Goal: Task Accomplishment & Management: Use online tool/utility

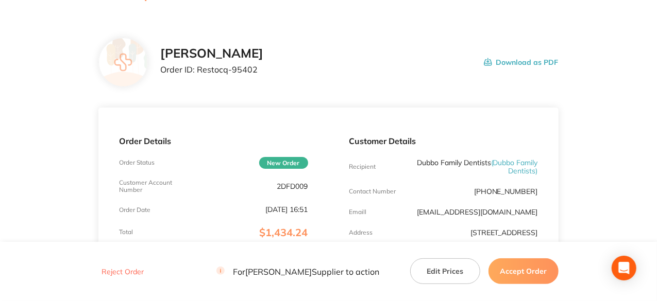
scroll to position [27, 0]
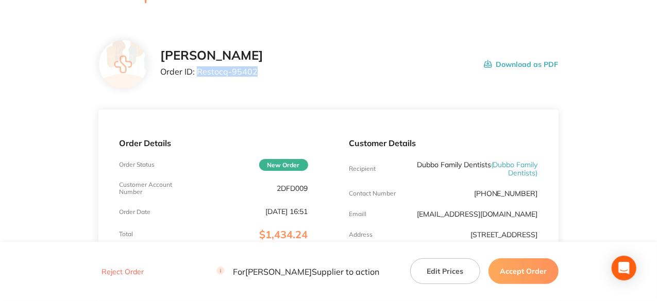
drag, startPoint x: 256, startPoint y: 70, endPoint x: 198, endPoint y: 76, distance: 58.5
click at [198, 76] on p "Order ID: Restocq- 95402" at bounding box center [211, 71] width 103 height 9
copy p "Restocq- 95402"
click at [527, 272] on button "Accept Order" at bounding box center [523, 272] width 70 height 26
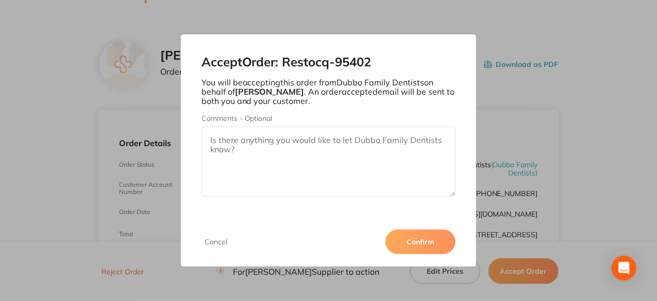
click at [437, 242] on button "Confirm" at bounding box center [420, 242] width 70 height 25
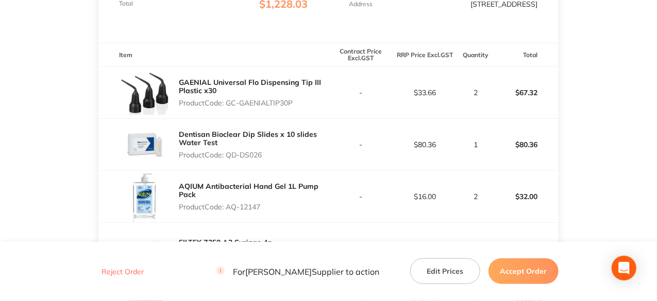
scroll to position [52, 0]
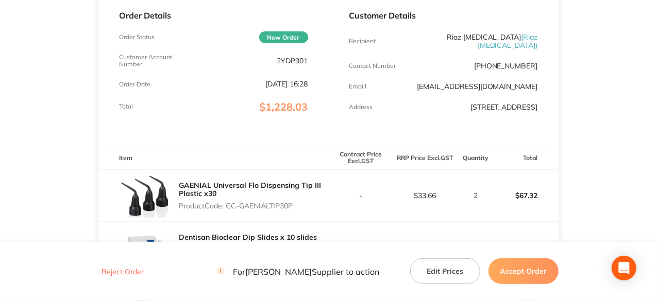
scroll to position [258, 0]
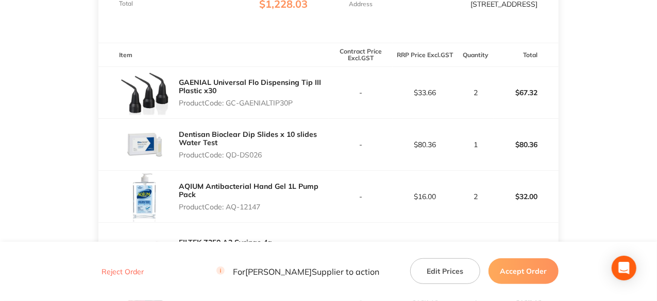
drag, startPoint x: 294, startPoint y: 103, endPoint x: 228, endPoint y: 103, distance: 66.5
click at [228, 103] on p "Product Code: GC-GAENIALTIP30P" at bounding box center [253, 103] width 149 height 8
copy p "GC-GAENIALTIP30P"
drag, startPoint x: 265, startPoint y: 153, endPoint x: 227, endPoint y: 162, distance: 38.9
click at [227, 162] on div "Dentisan Bioclear Dip Slides x 10 slides Water Test Product Code: QD-DS026" at bounding box center [253, 144] width 149 height 37
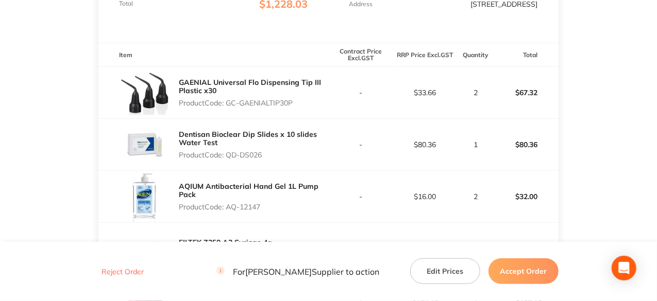
copy p "QD-DS026"
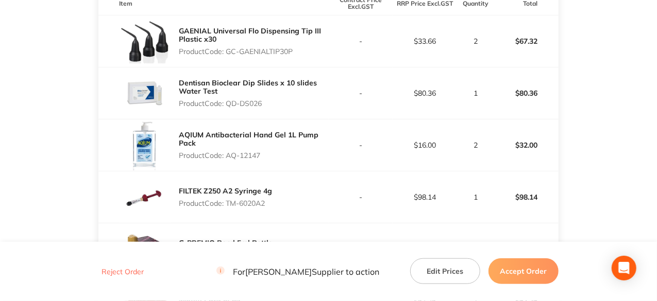
drag, startPoint x: 263, startPoint y: 156, endPoint x: 228, endPoint y: 157, distance: 35.0
click at [228, 157] on p "Product Code: AQ-12147" at bounding box center [253, 155] width 149 height 8
copy p "AQ-12147"
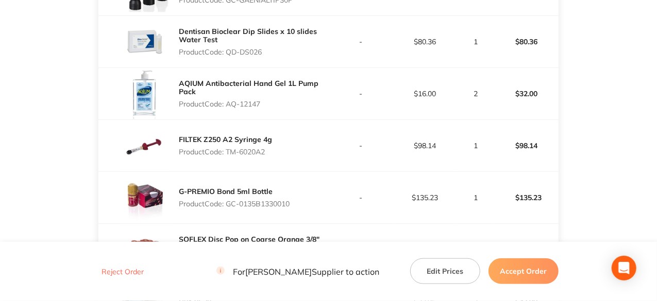
drag, startPoint x: 268, startPoint y: 151, endPoint x: 227, endPoint y: 152, distance: 40.7
click at [227, 152] on p "Product Code: TM-6020A2" at bounding box center [225, 152] width 93 height 8
copy p "TM-6020A2"
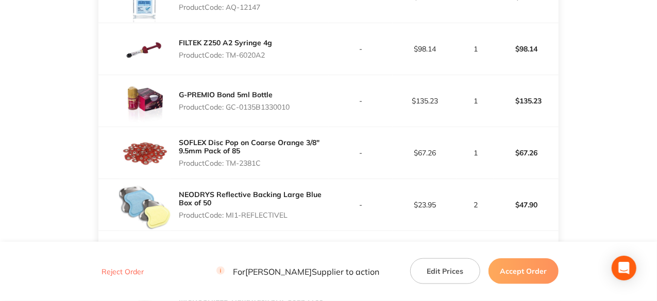
scroll to position [464, 0]
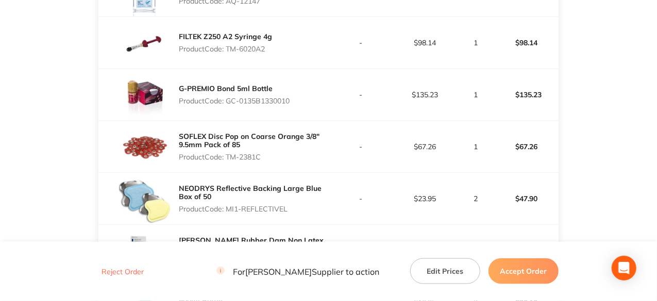
drag, startPoint x: 293, startPoint y: 100, endPoint x: 228, endPoint y: 102, distance: 64.9
click at [228, 102] on p "Product Code: GC-0135B1330010" at bounding box center [234, 101] width 111 height 8
copy p "GC-0135B1330010"
drag, startPoint x: 264, startPoint y: 155, endPoint x: 229, endPoint y: 155, distance: 34.5
click at [229, 155] on p "Product Code: TM-2381C" at bounding box center [253, 157] width 149 height 8
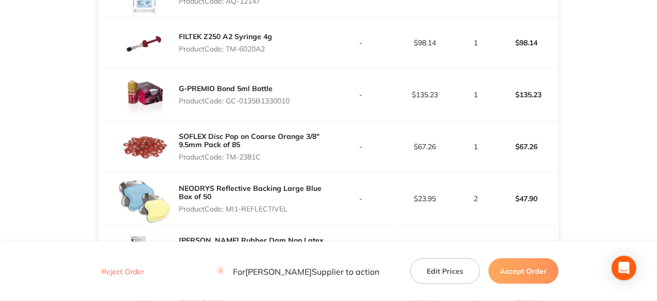
copy p "TM-2381C"
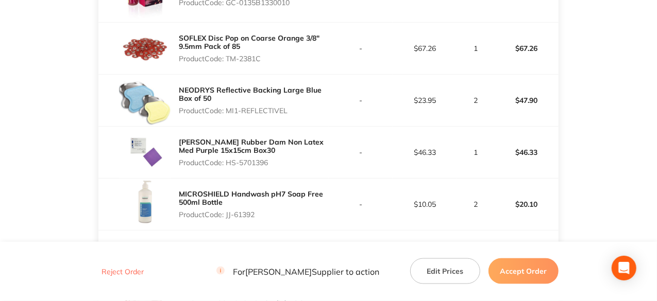
scroll to position [567, 0]
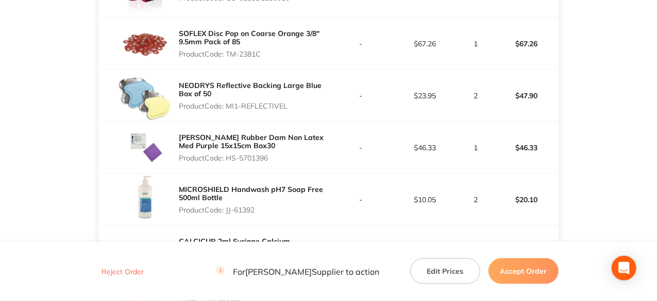
drag, startPoint x: 287, startPoint y: 105, endPoint x: 227, endPoint y: 109, distance: 60.4
click at [227, 109] on p "Product Code: MI1-REFLECTIVEL" at bounding box center [253, 106] width 149 height 8
copy p "MI1-REFLECTIVEL"
drag, startPoint x: 269, startPoint y: 158, endPoint x: 228, endPoint y: 164, distance: 41.2
click at [228, 164] on div "HENRY SCHEIN Rubber Dam Non Latex Med Purple 15x15cm Box30 Product Code: HS-570…" at bounding box center [253, 147] width 149 height 37
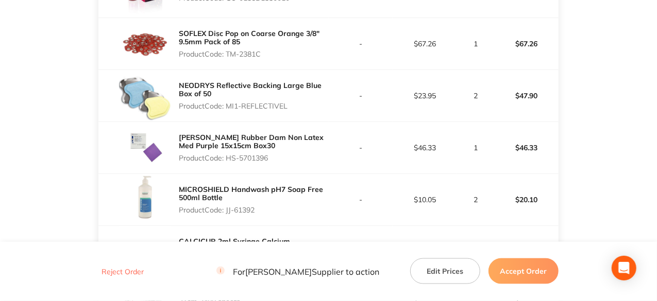
copy p "HS-5701396"
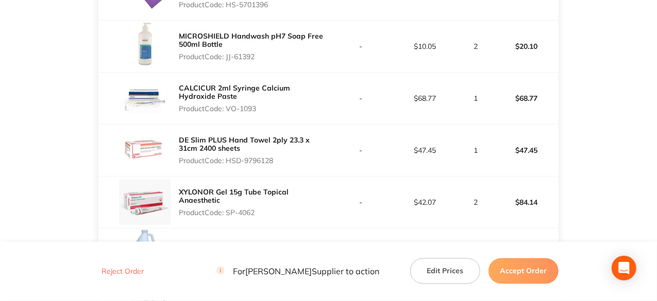
scroll to position [721, 0]
drag, startPoint x: 258, startPoint y: 55, endPoint x: 228, endPoint y: 57, distance: 29.4
click at [228, 57] on p "Product Code: JJ-61392" at bounding box center [253, 56] width 149 height 8
copy p "JJ-61392"
drag, startPoint x: 259, startPoint y: 105, endPoint x: 229, endPoint y: 108, distance: 30.0
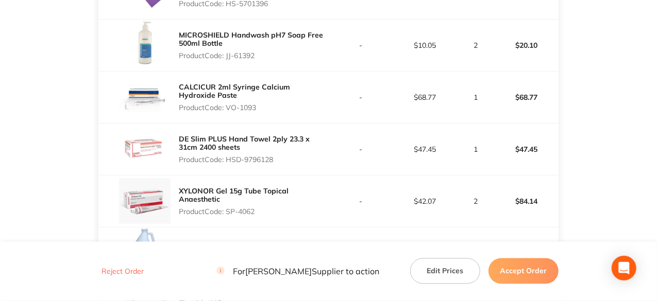
click at [229, 108] on p "Product Code: VO-1093" at bounding box center [253, 108] width 149 height 8
copy p "VO-1093"
drag, startPoint x: 276, startPoint y: 159, endPoint x: 228, endPoint y: 164, distance: 48.7
click at [228, 164] on div "DE Slim PLUS Hand Towel 2ply 23.3 x 31cm 2400 sheets Product Code: HSD-9796128" at bounding box center [253, 149] width 149 height 37
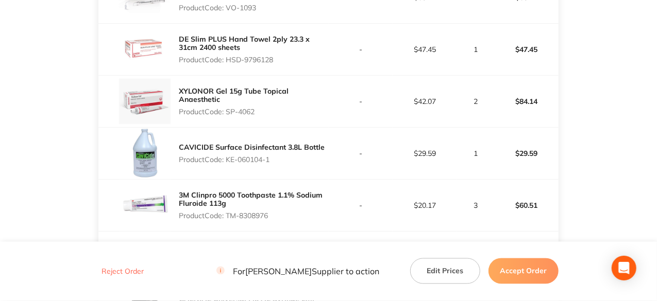
scroll to position [824, 0]
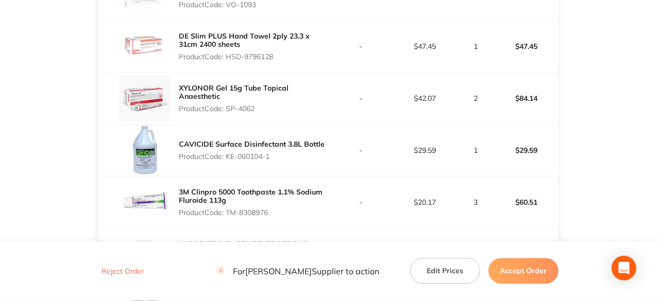
drag, startPoint x: 257, startPoint y: 106, endPoint x: 228, endPoint y: 107, distance: 28.9
click at [228, 107] on p "Product Code: SP-4062" at bounding box center [253, 109] width 149 height 8
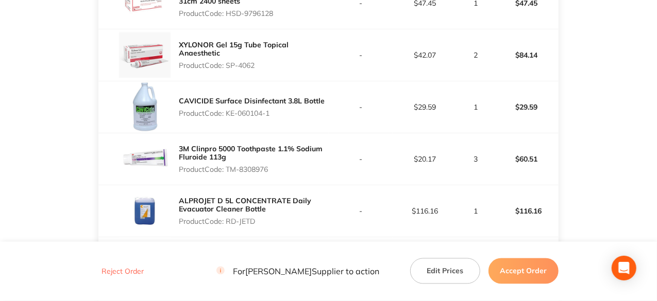
scroll to position [927, 0]
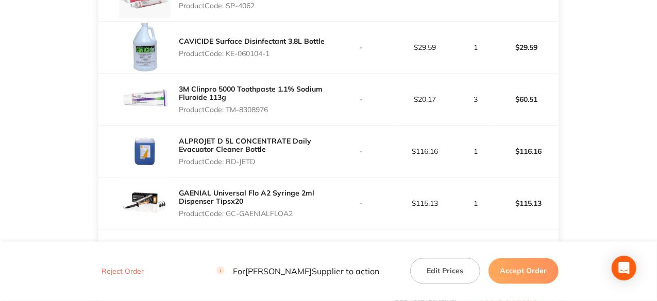
drag, startPoint x: 272, startPoint y: 50, endPoint x: 227, endPoint y: 53, distance: 45.4
click at [227, 53] on p "Product Code: KE-060104-1" at bounding box center [252, 53] width 146 height 8
drag, startPoint x: 273, startPoint y: 109, endPoint x: 227, endPoint y: 111, distance: 45.9
click at [227, 111] on p "Product Code: TM-8308976" at bounding box center [253, 110] width 149 height 8
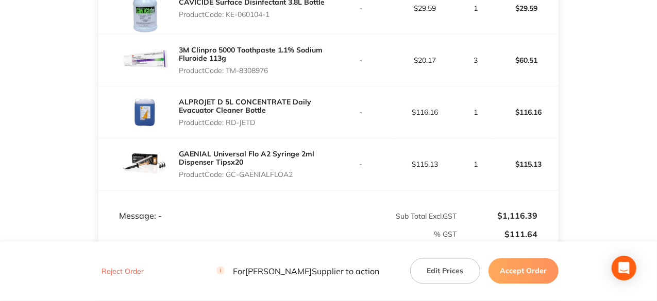
scroll to position [1030, 0]
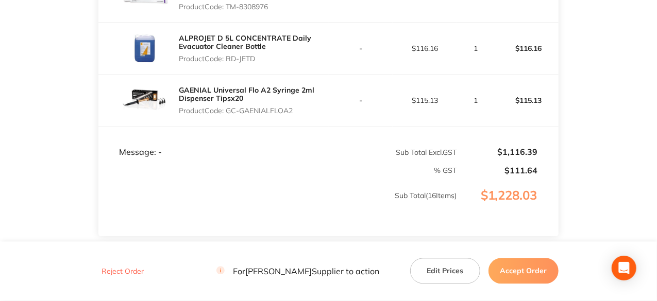
drag, startPoint x: 255, startPoint y: 56, endPoint x: 229, endPoint y: 55, distance: 25.8
click at [229, 55] on p "Product Code: RD-JETD" at bounding box center [253, 59] width 149 height 8
drag, startPoint x: 295, startPoint y: 109, endPoint x: 230, endPoint y: 110, distance: 64.9
click at [230, 110] on p "Product Code: GC-GAENIALFLOA2" at bounding box center [253, 111] width 149 height 8
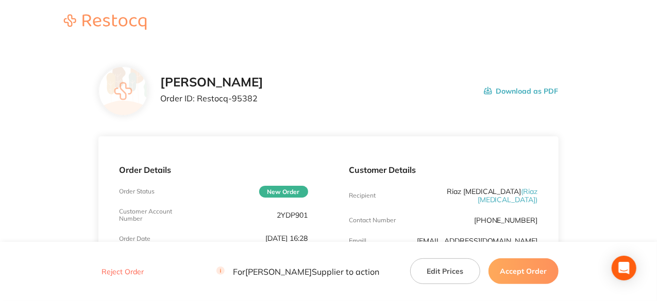
scroll to position [0, 0]
click at [540, 275] on button "Accept Order" at bounding box center [523, 272] width 70 height 26
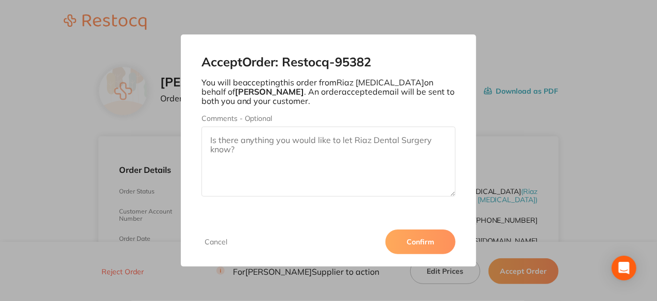
click at [408, 244] on button "Confirm" at bounding box center [420, 242] width 70 height 25
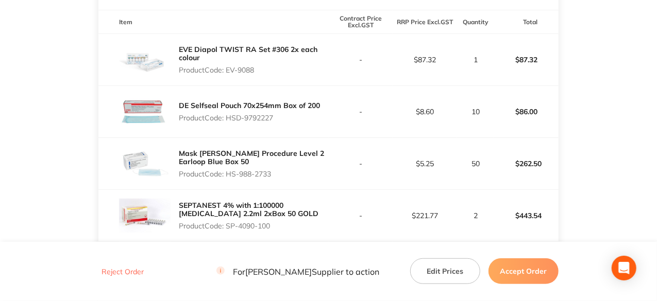
scroll to position [239, 0]
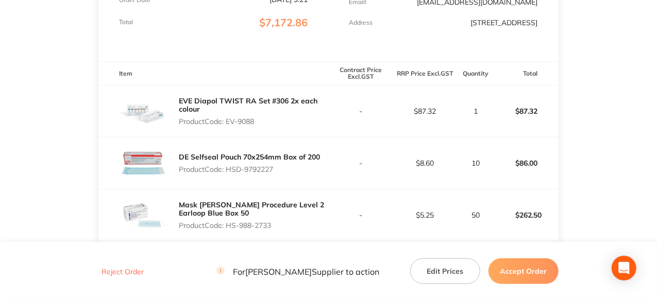
drag, startPoint x: 257, startPoint y: 130, endPoint x: 229, endPoint y: 130, distance: 28.3
click at [229, 126] on p "Product Code: EV-9088" at bounding box center [253, 121] width 149 height 8
copy p "EV-9088"
click at [277, 171] on div "DE Selfseal Pouch 70x254mm Box of 200 Product Code: HSD-9792227" at bounding box center [249, 163] width 141 height 29
drag, startPoint x: 277, startPoint y: 180, endPoint x: 229, endPoint y: 183, distance: 48.0
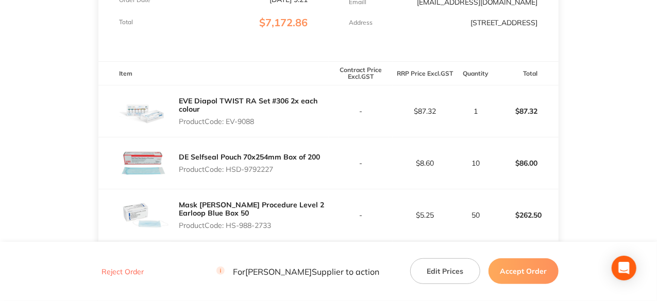
click at [229, 178] on div "DE Selfseal Pouch 70x254mm Box of 200 Product Code: HSD-9792227" at bounding box center [249, 163] width 141 height 29
copy p "HSD-9792227"
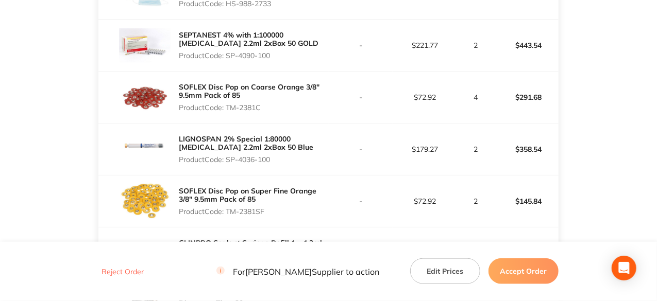
scroll to position [445, 0]
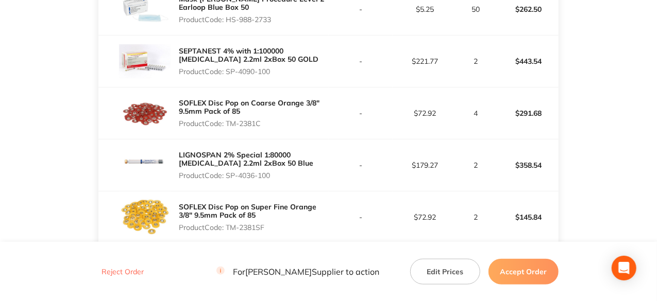
drag, startPoint x: 272, startPoint y: 29, endPoint x: 229, endPoint y: 29, distance: 43.3
click at [229, 24] on p "Product Code: HS-988-2733" at bounding box center [253, 19] width 149 height 8
copy p "HS-988-2733"
drag, startPoint x: 272, startPoint y: 79, endPoint x: 227, endPoint y: 81, distance: 44.4
click at [227, 76] on p "Product Code: SP-4090-100" at bounding box center [253, 71] width 149 height 8
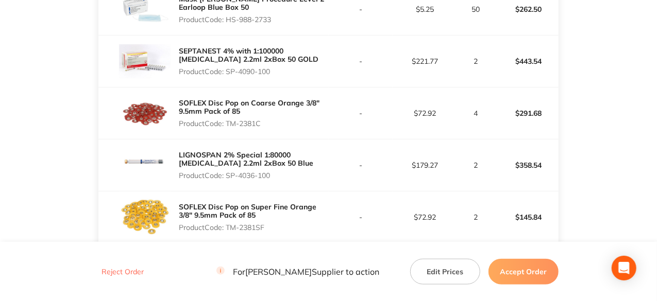
copy p "SP-4090-100"
drag, startPoint x: 266, startPoint y: 131, endPoint x: 228, endPoint y: 128, distance: 37.7
click at [228, 128] on p "Product Code: TM-2381C" at bounding box center [253, 124] width 149 height 8
copy p "TM-2381C"
drag, startPoint x: 273, startPoint y: 183, endPoint x: 228, endPoint y: 186, distance: 44.9
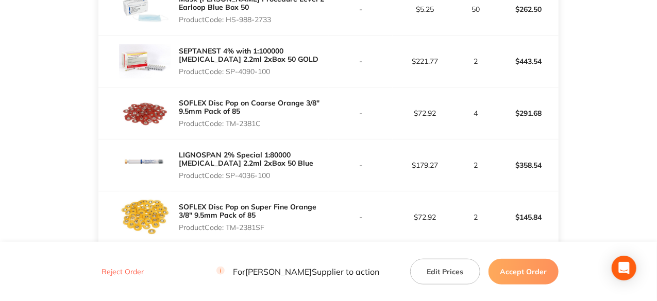
click at [228, 180] on p "Product Code: SP-4036-100" at bounding box center [253, 176] width 149 height 8
copy p "SP-4036-100"
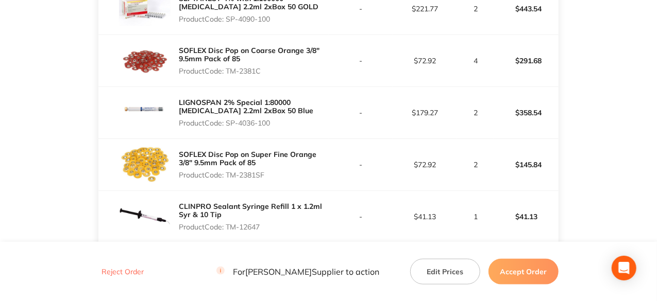
scroll to position [600, 0]
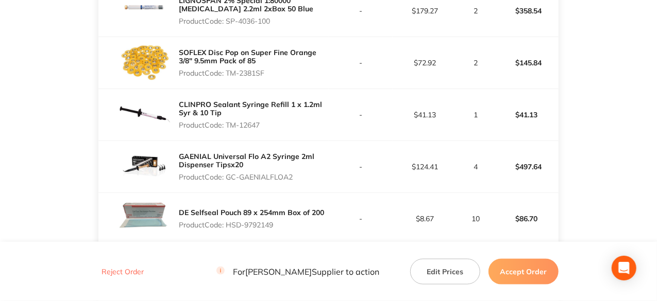
drag, startPoint x: 263, startPoint y: 128, endPoint x: 227, endPoint y: 128, distance: 36.1
click at [227, 128] on p "Product Code: TM-12647" at bounding box center [253, 125] width 149 height 8
copy p "TM-12647"
drag, startPoint x: 295, startPoint y: 183, endPoint x: 229, endPoint y: 187, distance: 66.0
click at [229, 181] on p "Product Code: GC-GAENIALFLOA2" at bounding box center [253, 177] width 149 height 8
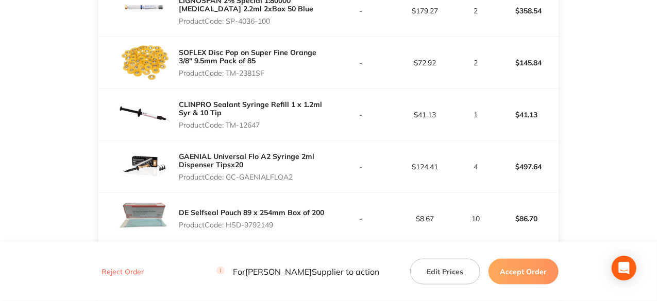
copy p "GC-GAENIALFLOA2"
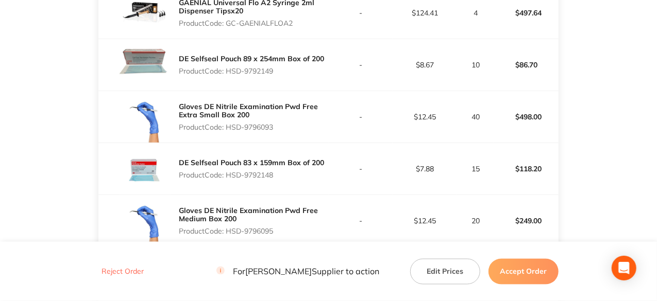
scroll to position [754, 0]
drag, startPoint x: 276, startPoint y: 77, endPoint x: 228, endPoint y: 79, distance: 48.0
click at [228, 75] on p "Product Code: HSD-9792149" at bounding box center [251, 70] width 145 height 8
copy p "HSD-9792149"
drag, startPoint x: 277, startPoint y: 131, endPoint x: 226, endPoint y: 131, distance: 51.0
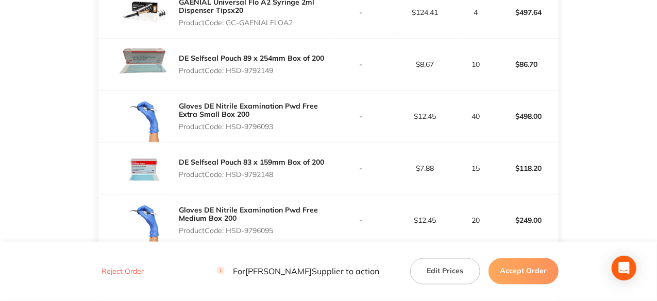
click at [226, 131] on p "Product Code: HSD-9796093" at bounding box center [253, 127] width 149 height 8
copy p "HSD-9796093"
drag, startPoint x: 276, startPoint y: 182, endPoint x: 228, endPoint y: 184, distance: 48.0
click at [228, 179] on p "Product Code: HSD-9792148" at bounding box center [251, 175] width 145 height 8
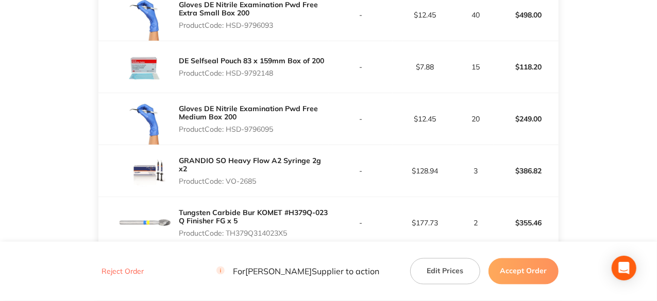
scroll to position [857, 0]
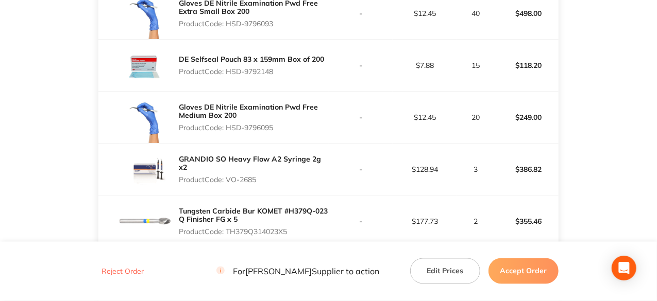
drag, startPoint x: 276, startPoint y: 133, endPoint x: 227, endPoint y: 134, distance: 49.0
click at [227, 132] on p "Product Code: HSD-9796095" at bounding box center [253, 128] width 149 height 8
drag, startPoint x: 259, startPoint y: 181, endPoint x: 227, endPoint y: 187, distance: 31.9
click at [227, 184] on p "Product Code: VO-2685" at bounding box center [253, 180] width 149 height 8
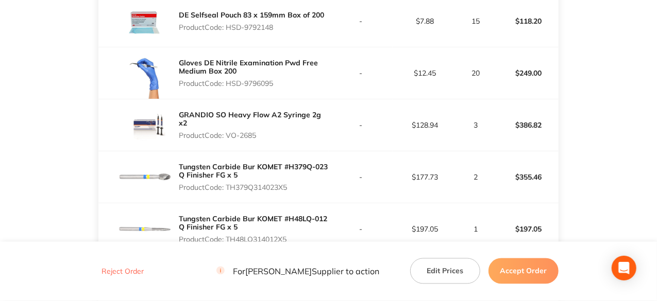
scroll to position [960, 0]
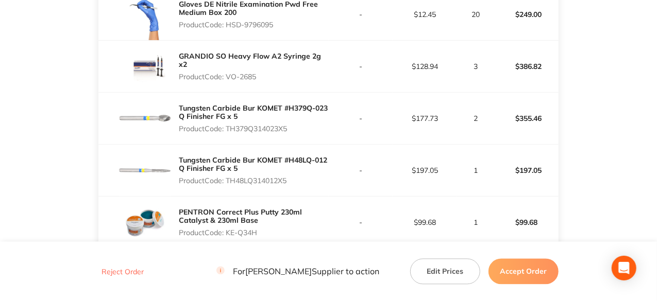
drag, startPoint x: 291, startPoint y: 131, endPoint x: 228, endPoint y: 134, distance: 62.9
click at [228, 133] on p "Product Code: TH379Q314023X5" at bounding box center [253, 129] width 149 height 8
drag, startPoint x: 288, startPoint y: 187, endPoint x: 229, endPoint y: 188, distance: 58.8
click at [229, 185] on p "Product Code: TH48LQ314012X5" at bounding box center [253, 181] width 149 height 8
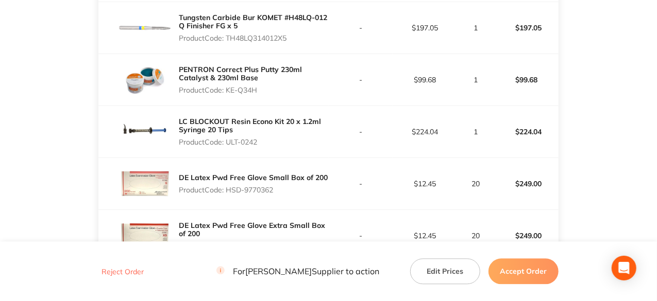
scroll to position [1115, 0]
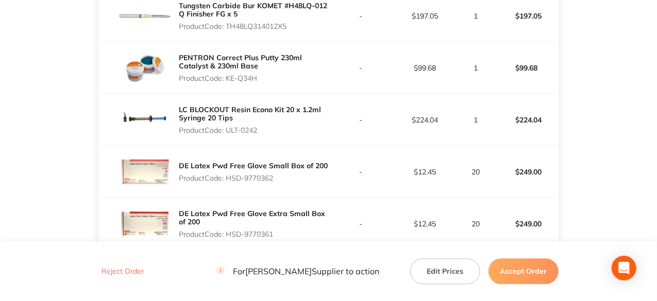
drag, startPoint x: 259, startPoint y: 83, endPoint x: 229, endPoint y: 89, distance: 30.9
click at [229, 87] on div "PENTRON Correct Plus Putty 230ml Catalyst & 230ml Base Product Code: KE-Q34H" at bounding box center [253, 67] width 149 height 37
drag, startPoint x: 259, startPoint y: 136, endPoint x: 230, endPoint y: 133, distance: 29.5
click at [230, 133] on p "Product Code: ULT-0242" at bounding box center [253, 130] width 149 height 8
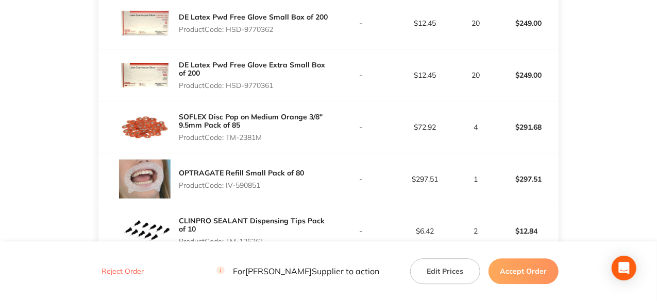
scroll to position [1269, 0]
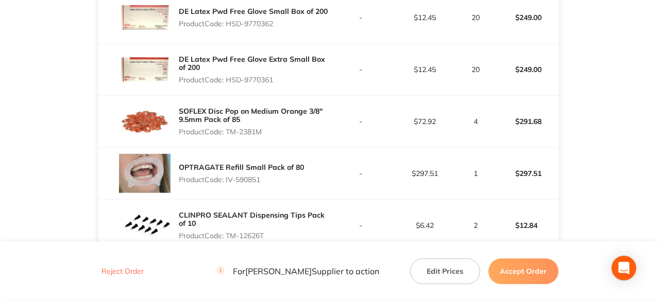
drag, startPoint x: 276, startPoint y: 29, endPoint x: 227, endPoint y: 32, distance: 49.0
click at [227, 28] on p "Product Code: HSD-9770362" at bounding box center [253, 24] width 149 height 8
drag, startPoint x: 264, startPoint y: 134, endPoint x: 229, endPoint y: 139, distance: 35.3
click at [229, 136] on p "Product Code: TM-2381M" at bounding box center [253, 132] width 149 height 8
drag, startPoint x: 261, startPoint y: 182, endPoint x: 227, endPoint y: 187, distance: 34.4
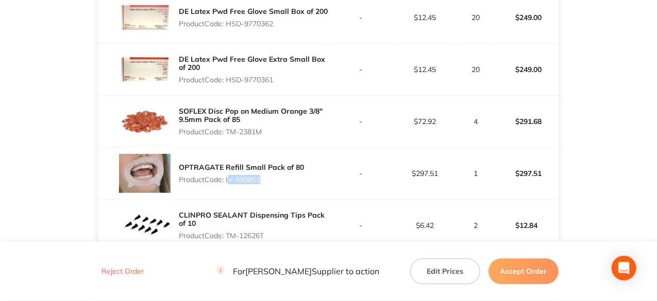
click at [227, 184] on p "Product Code: IV-590851" at bounding box center [241, 180] width 125 height 8
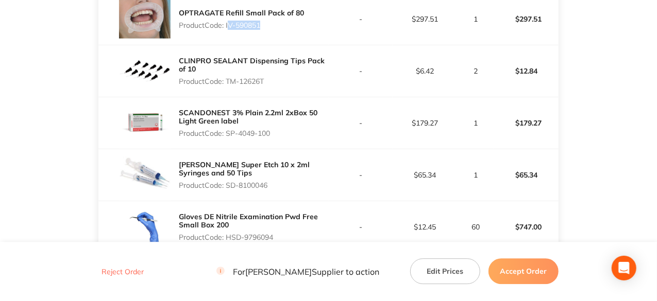
drag, startPoint x: 267, startPoint y: 83, endPoint x: 227, endPoint y: 88, distance: 41.0
click at [227, 86] on p "Product Code: TM-12626T" at bounding box center [253, 81] width 149 height 8
drag, startPoint x: 271, startPoint y: 134, endPoint x: 229, endPoint y: 131, distance: 41.8
click at [229, 131] on div "SCANDONEST 3% Plain 2.2ml 2xBox 50 Light Green label Product Code: SP-4049-100" at bounding box center [253, 123] width 149 height 37
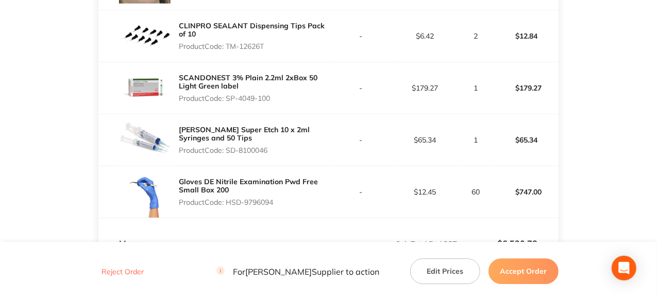
scroll to position [1476, 0]
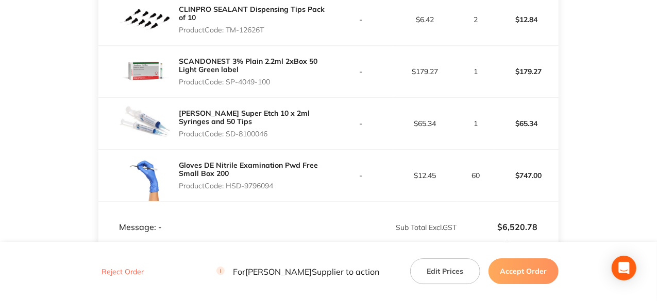
drag, startPoint x: 270, startPoint y: 138, endPoint x: 228, endPoint y: 138, distance: 42.2
click at [228, 138] on p "Product Code: SD-8100046" at bounding box center [253, 134] width 149 height 8
drag, startPoint x: 277, startPoint y: 191, endPoint x: 227, endPoint y: 189, distance: 50.5
click at [227, 189] on p "Product Code: HSD-9796094" at bounding box center [253, 186] width 149 height 8
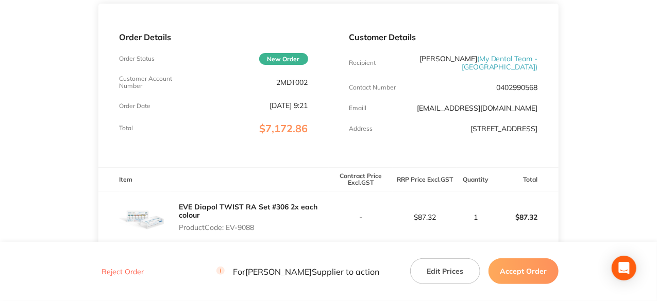
scroll to position [33, 0]
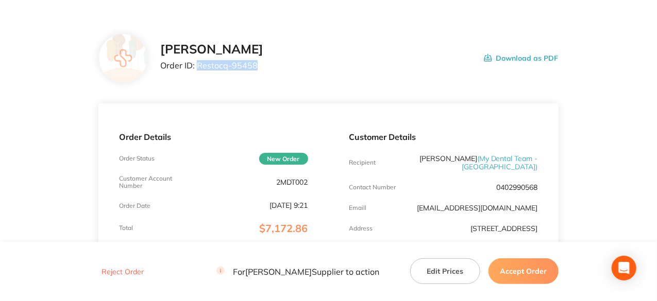
drag, startPoint x: 256, startPoint y: 64, endPoint x: 198, endPoint y: 64, distance: 57.2
click at [198, 64] on p "Order ID: Restocq- 95458" at bounding box center [211, 65] width 103 height 9
click at [526, 277] on button "Accept Order" at bounding box center [523, 272] width 70 height 26
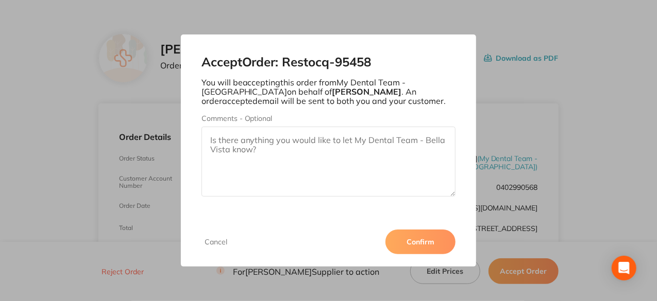
click at [436, 247] on button "Confirm" at bounding box center [420, 242] width 70 height 25
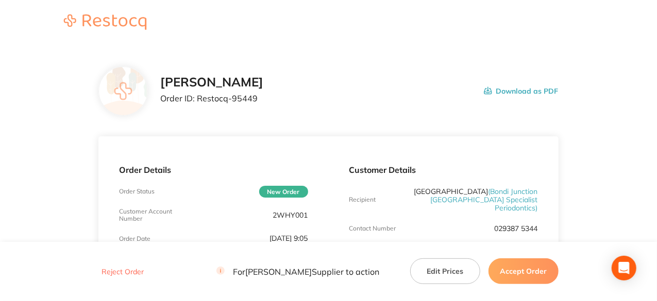
click at [531, 276] on button "Accept Order" at bounding box center [523, 272] width 70 height 26
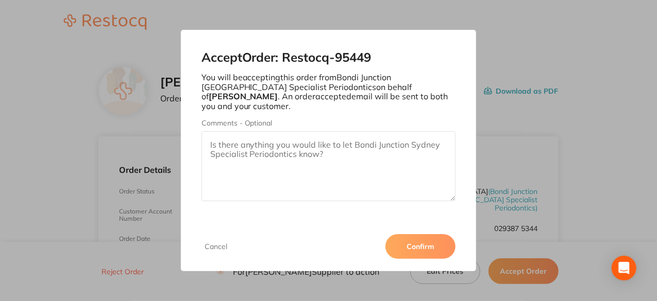
click at [422, 246] on button "Confirm" at bounding box center [420, 246] width 70 height 25
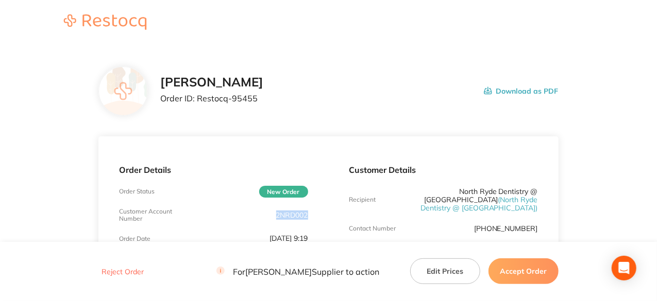
drag, startPoint x: 308, startPoint y: 212, endPoint x: 274, endPoint y: 221, distance: 35.1
click at [274, 221] on div "Order Details Order Status New Order Customer Account Number 2NRD002 Order Date…" at bounding box center [213, 222] width 230 height 171
copy p "2NRD002"
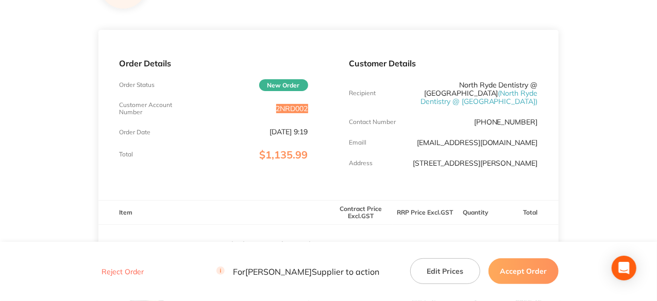
scroll to position [52, 0]
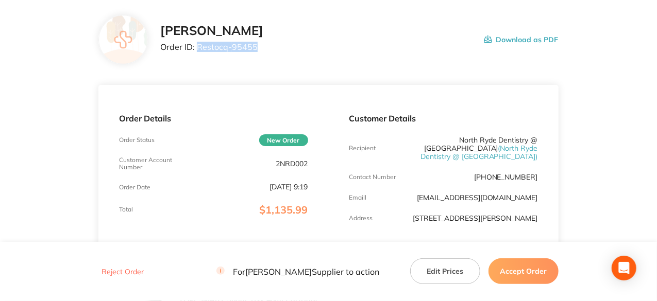
drag, startPoint x: 256, startPoint y: 49, endPoint x: 196, endPoint y: 59, distance: 60.5
click at [196, 59] on div "[PERSON_NAME] Order ID: Restocq- 95455 Download as PDF" at bounding box center [328, 39] width 460 height 49
copy p "Restocq- 95455"
click at [549, 265] on button "Accept Order" at bounding box center [523, 272] width 70 height 26
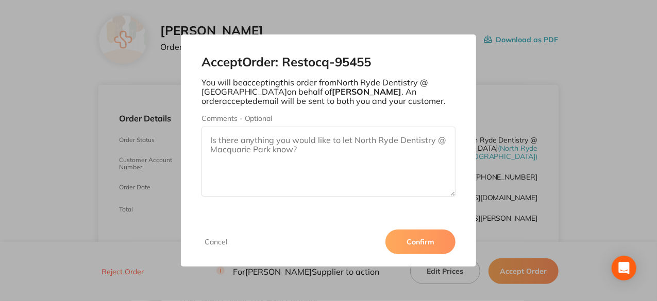
click at [415, 245] on button "Confirm" at bounding box center [420, 242] width 70 height 25
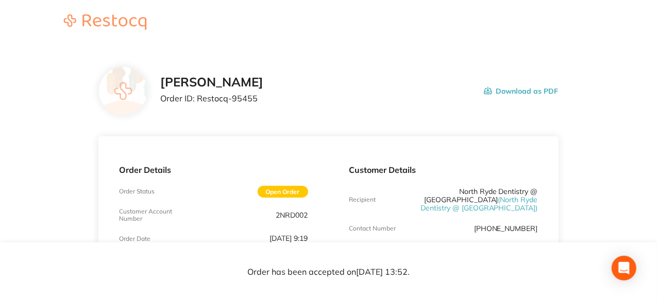
scroll to position [412, 0]
